Goal: Information Seeking & Learning: Find contact information

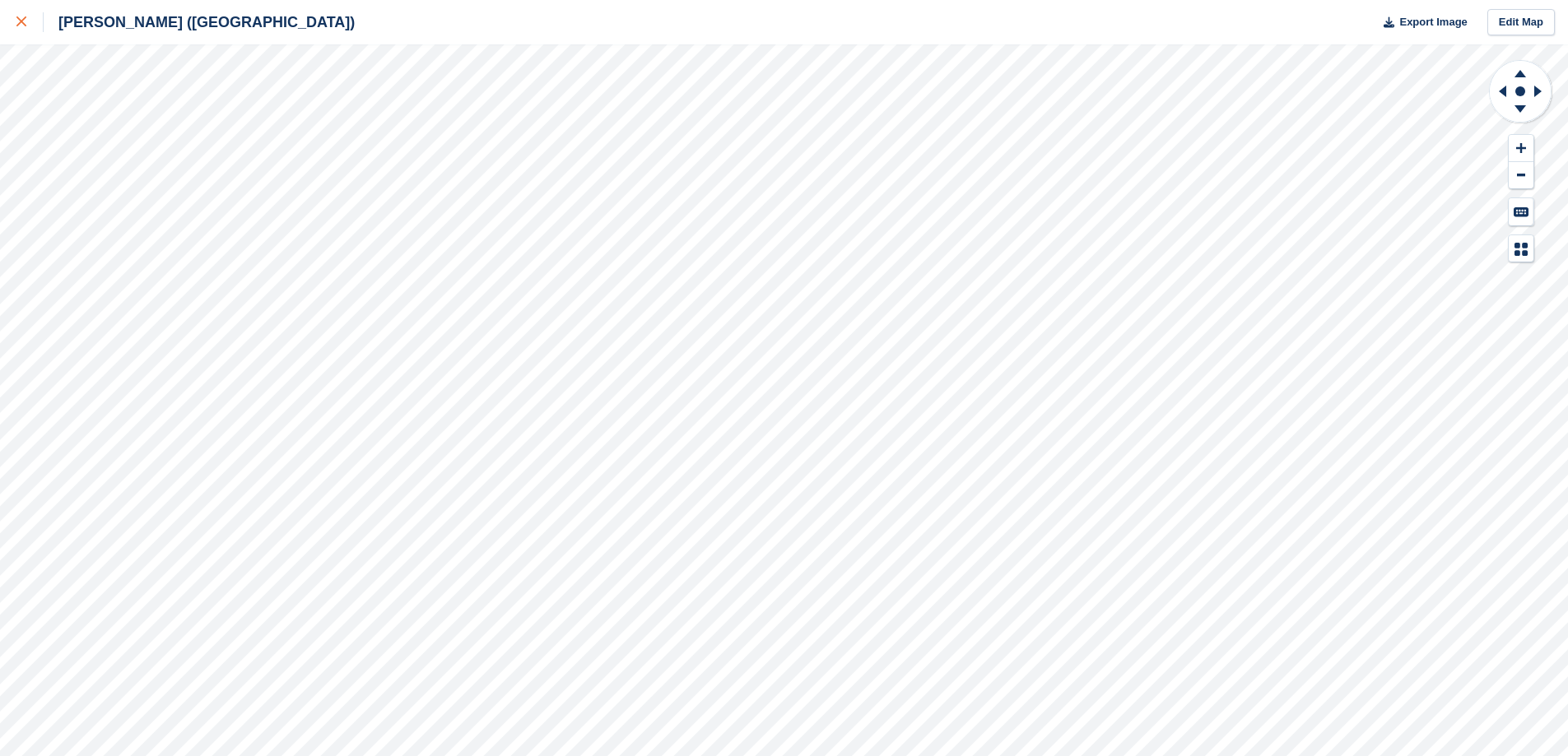
click at [8, 24] on link at bounding box center [22, 22] width 44 height 45
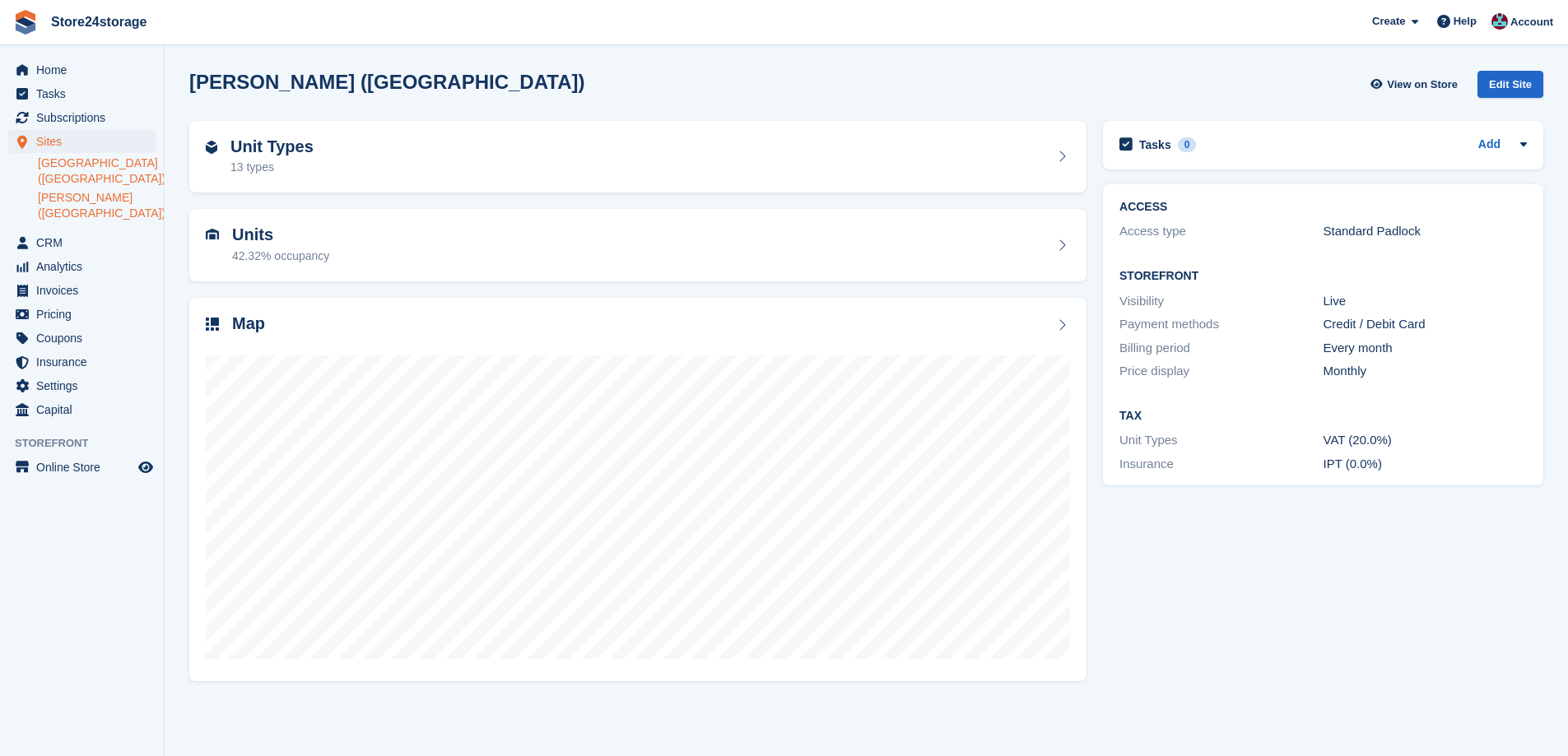
click at [96, 161] on link "[GEOGRAPHIC_DATA] ([GEOGRAPHIC_DATA])" at bounding box center [96, 171] width 118 height 31
click at [358, 322] on div "Map" at bounding box center [638, 325] width 864 height 22
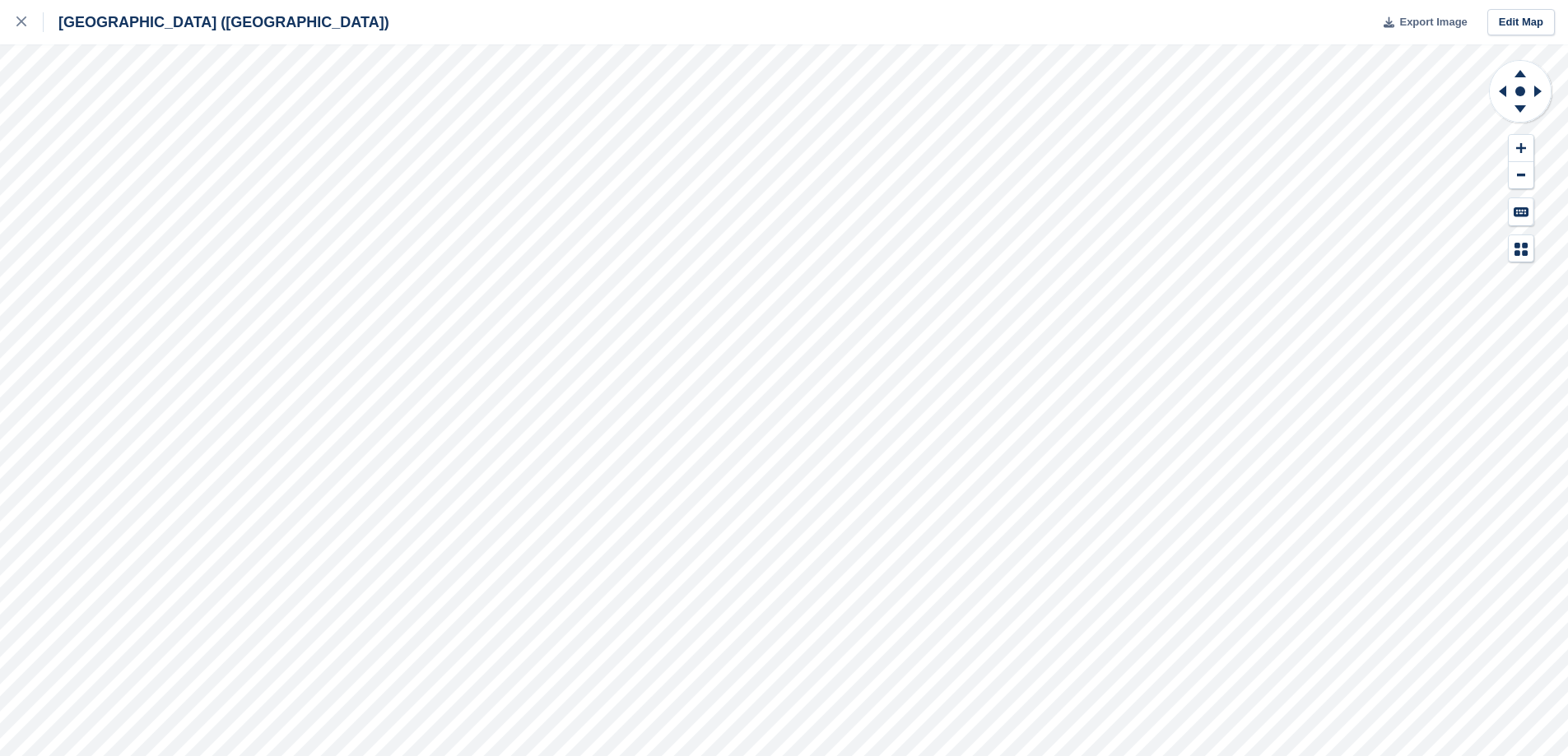
click at [1450, 22] on span "Export Image" at bounding box center [1433, 22] width 67 height 16
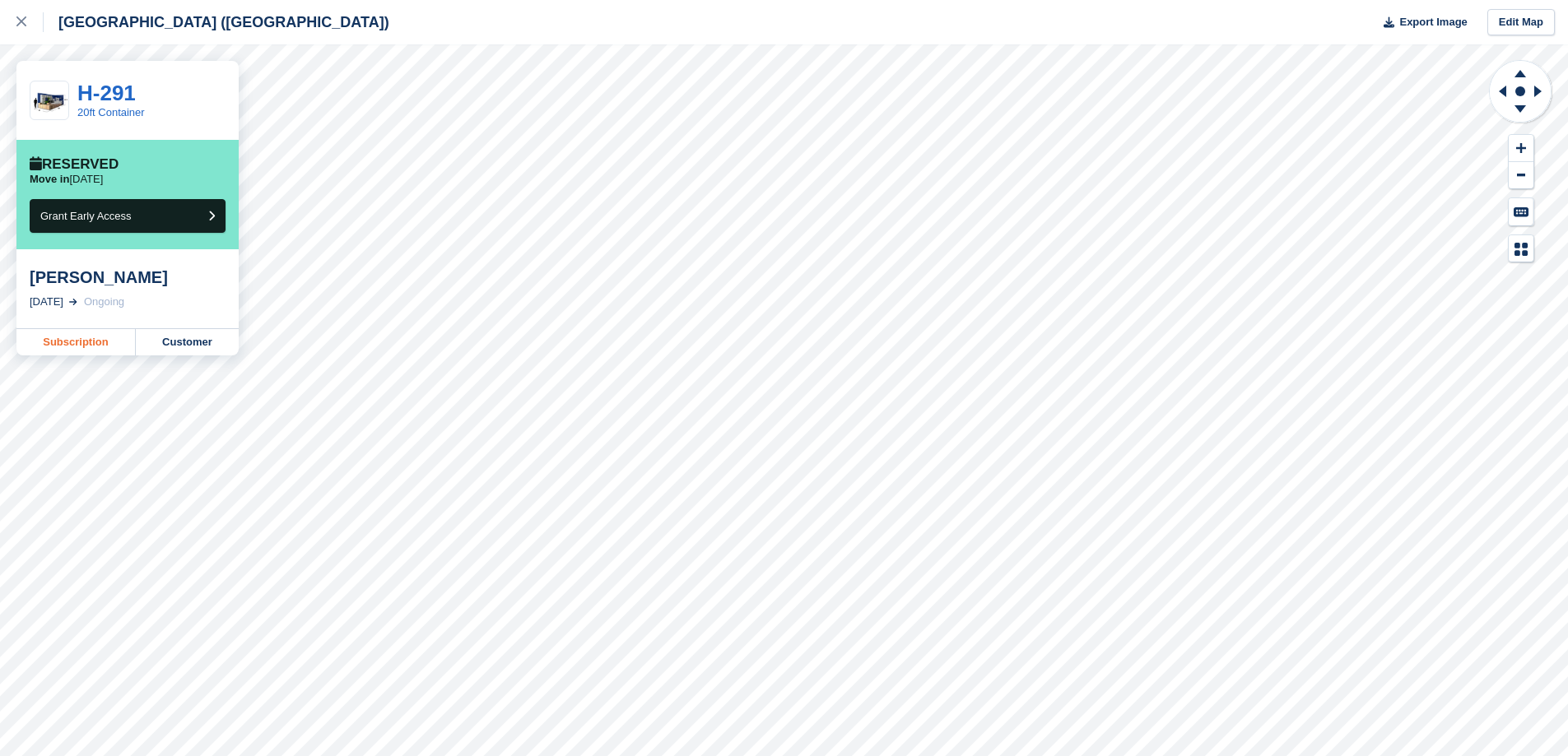
click at [101, 341] on link "Subscription" at bounding box center [76, 342] width 120 height 27
click at [94, 336] on link "Subscription" at bounding box center [76, 342] width 120 height 27
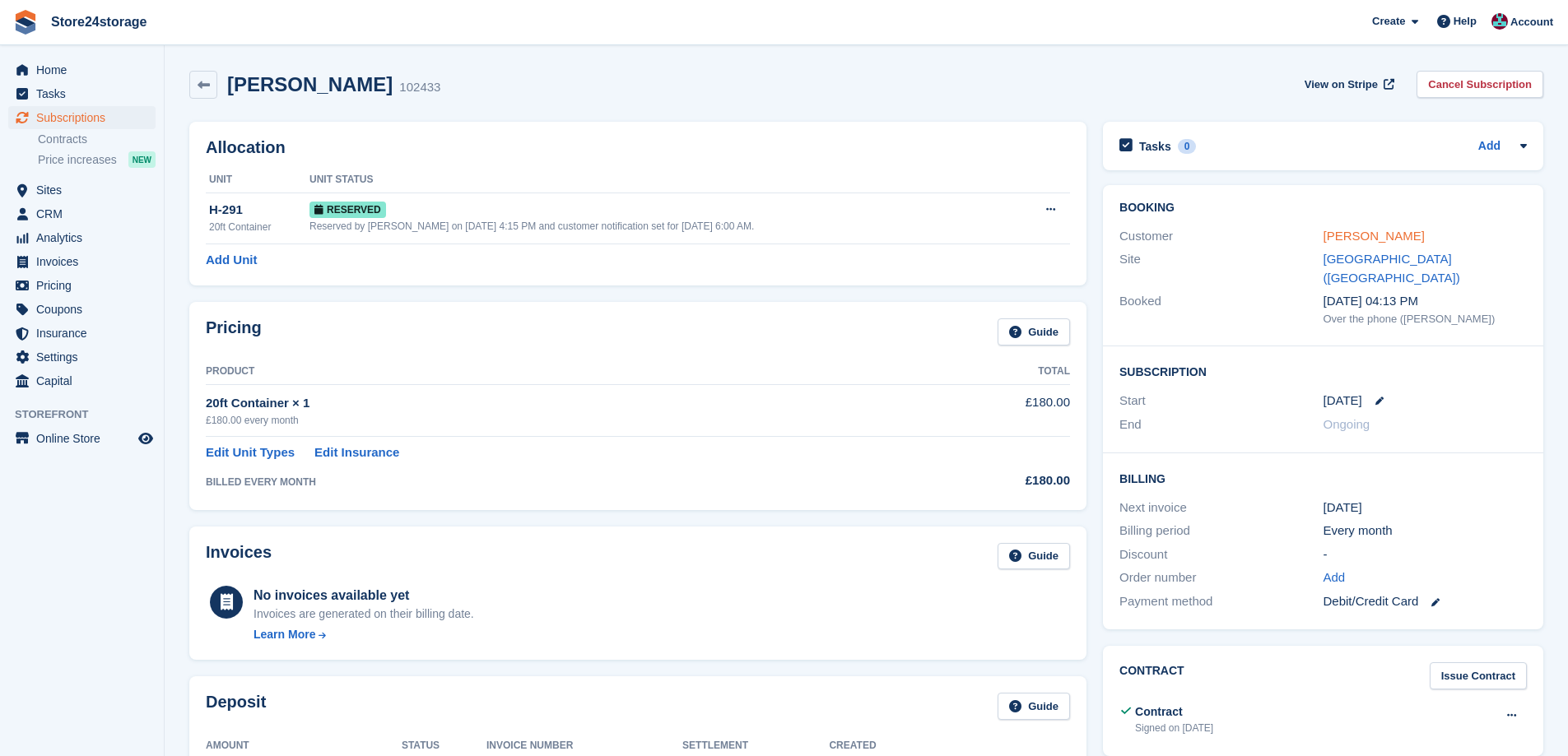
click at [1355, 233] on link "[PERSON_NAME]" at bounding box center [1374, 236] width 102 height 14
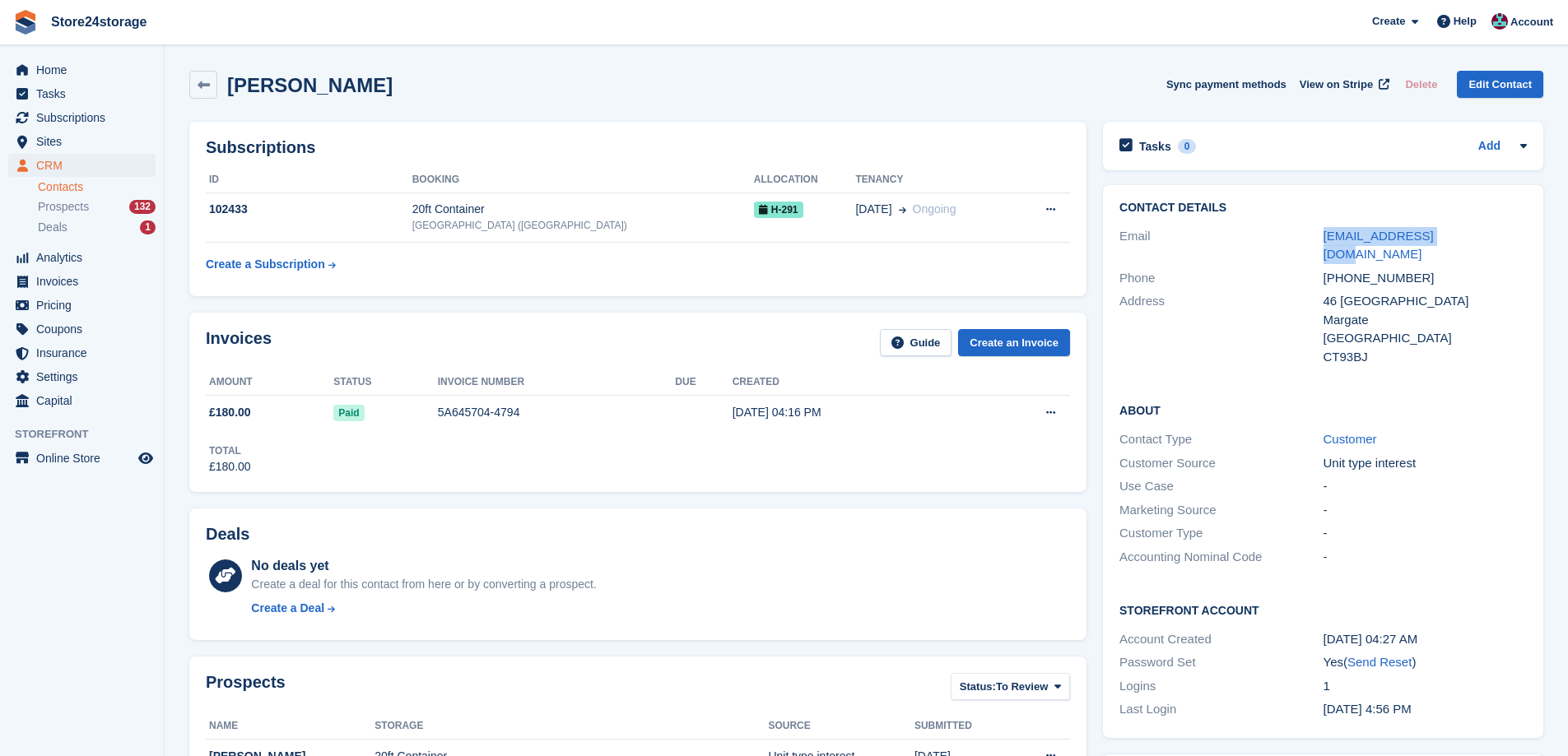
drag, startPoint x: 1451, startPoint y: 236, endPoint x: 1319, endPoint y: 243, distance: 132.2
click at [1319, 243] on div "Email ollymck@yahoo.co.uk" at bounding box center [1323, 245] width 407 height 42
copy div "ollymck@yahoo.co.uk"
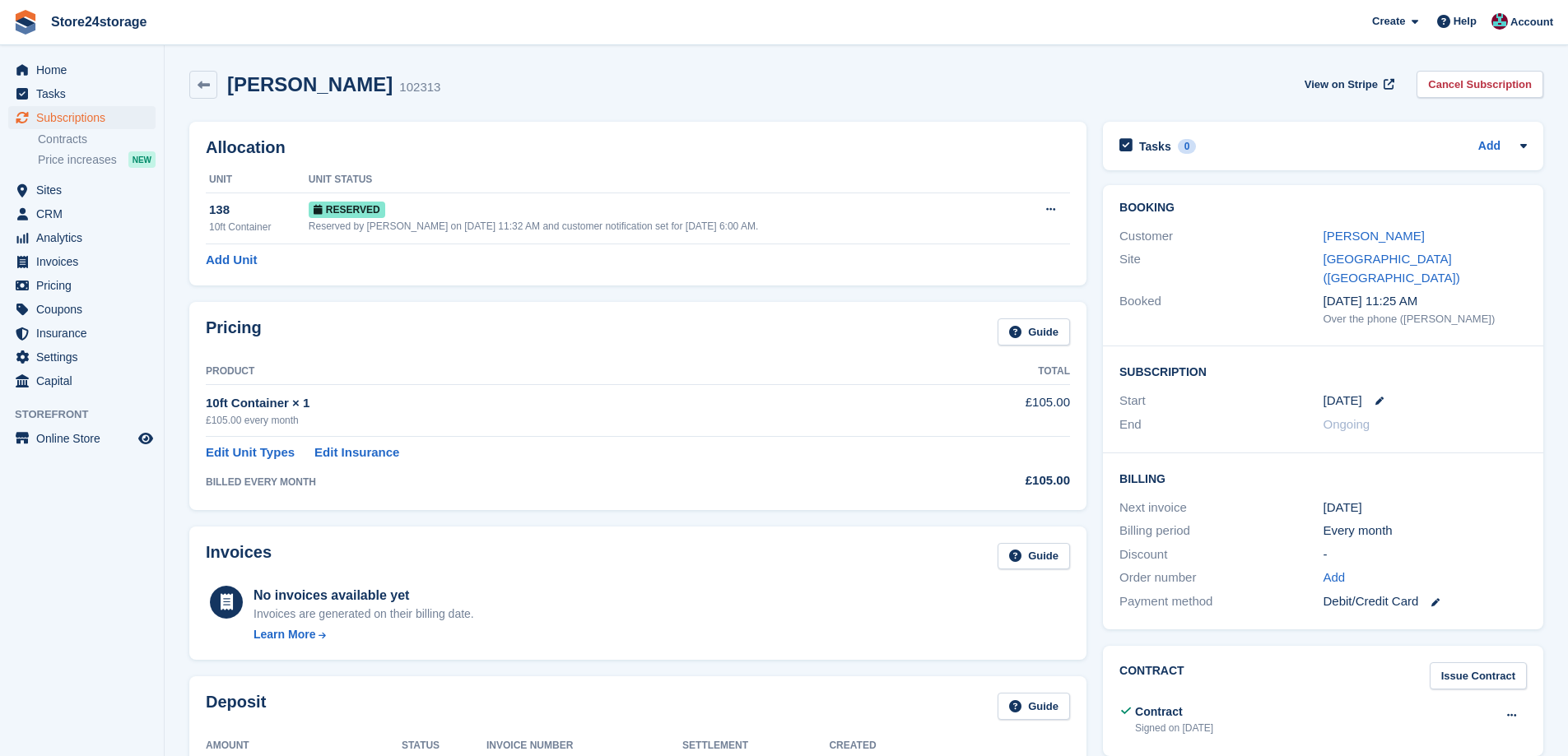
click at [346, 85] on h2 "Leanne Gardiner" at bounding box center [310, 84] width 165 height 22
copy div "Leanne Gardiner"
click at [1398, 236] on link "Leanne Gardiner" at bounding box center [1374, 236] width 102 height 14
